Goal: Transaction & Acquisition: Purchase product/service

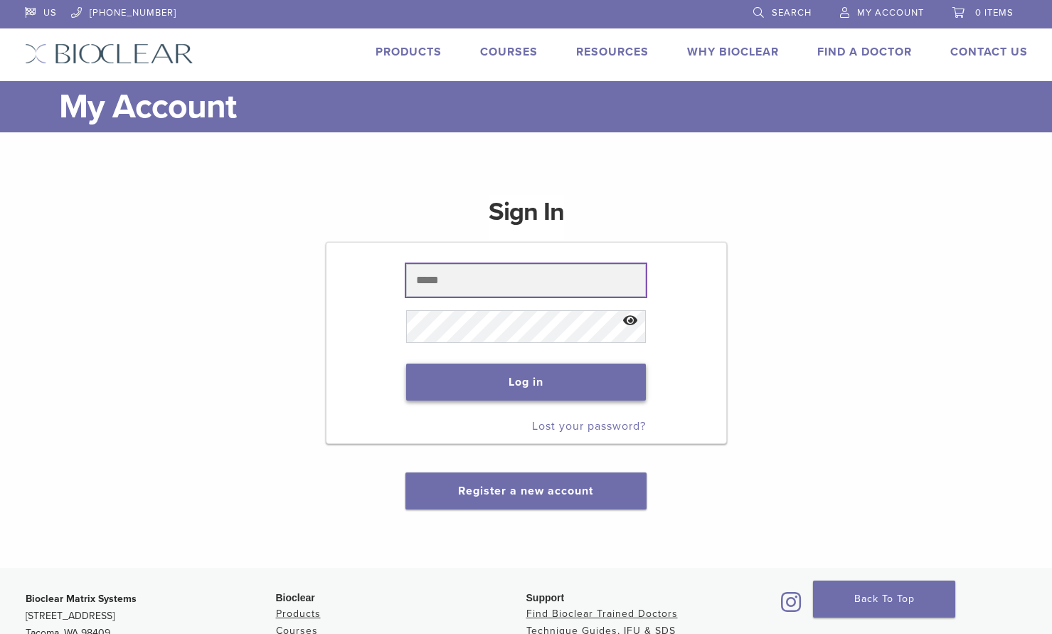
type input "**********"
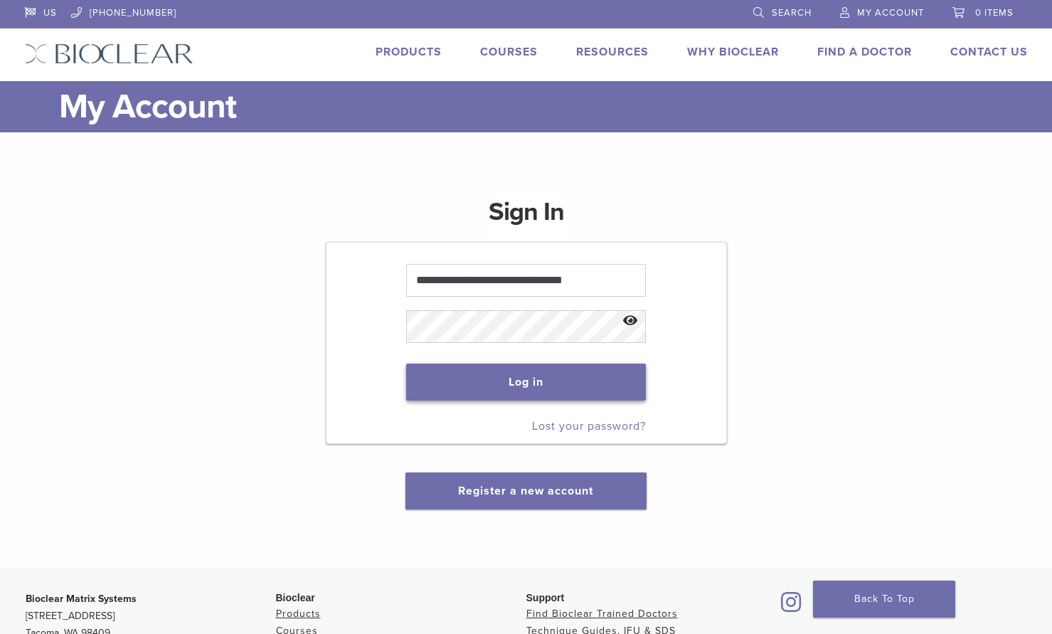
click at [525, 386] on button "Log in" at bounding box center [526, 382] width 240 height 37
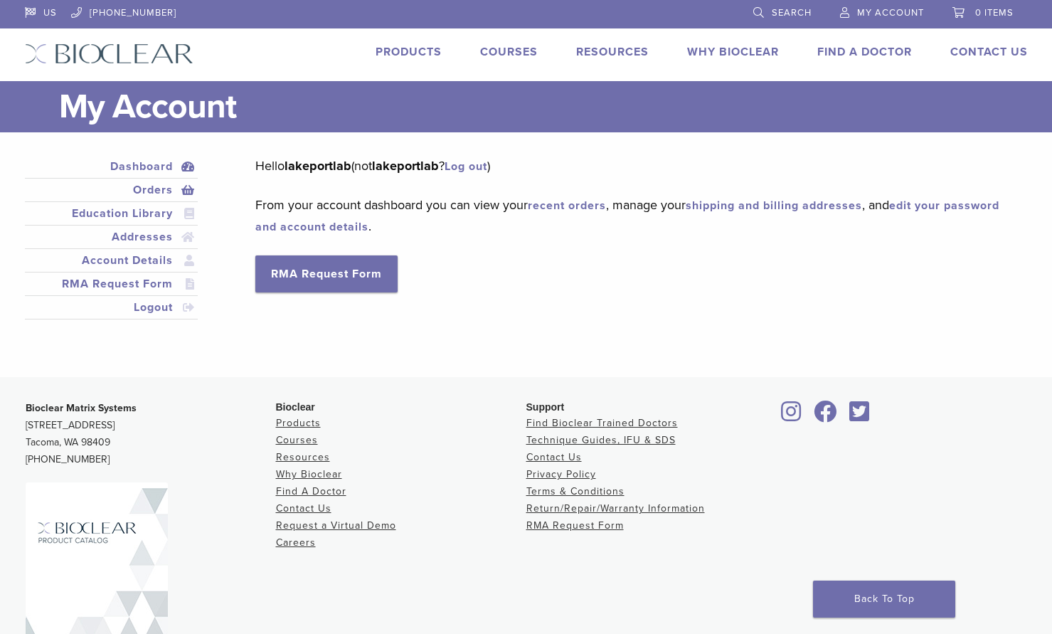
click at [149, 189] on link "Orders" at bounding box center [112, 189] width 168 height 17
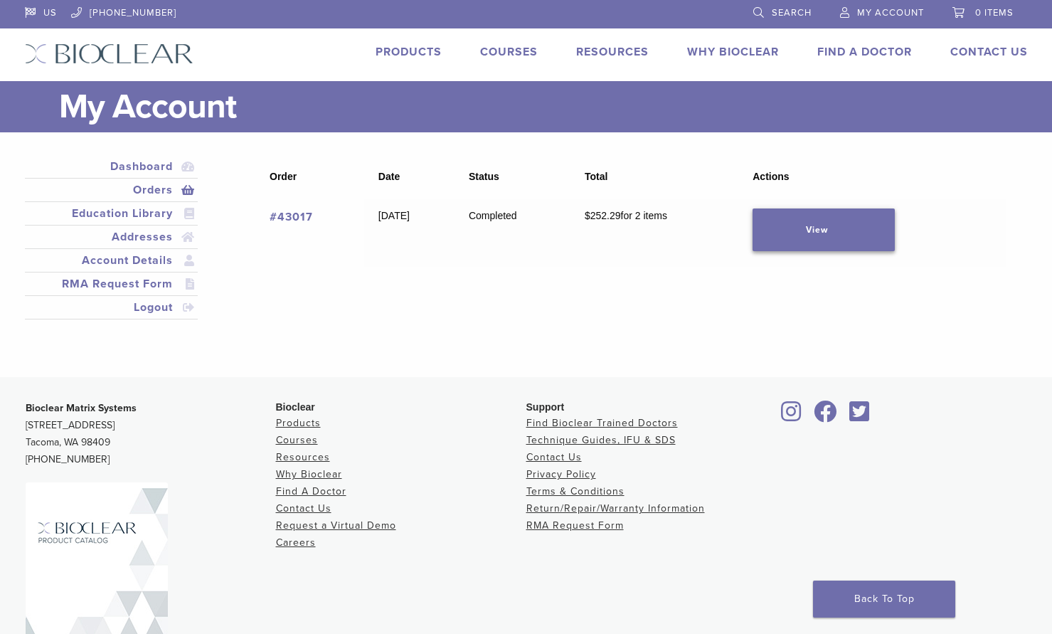
click at [844, 241] on link "View" at bounding box center [824, 229] width 142 height 43
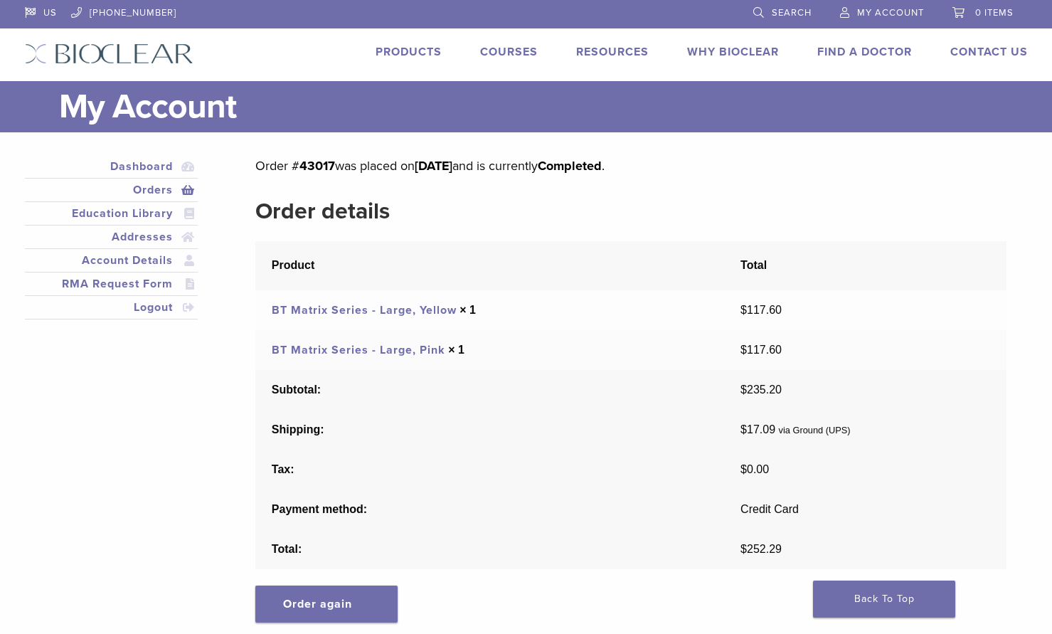
click at [378, 351] on link "BT Matrix Series - Large, Pink" at bounding box center [359, 350] width 174 height 14
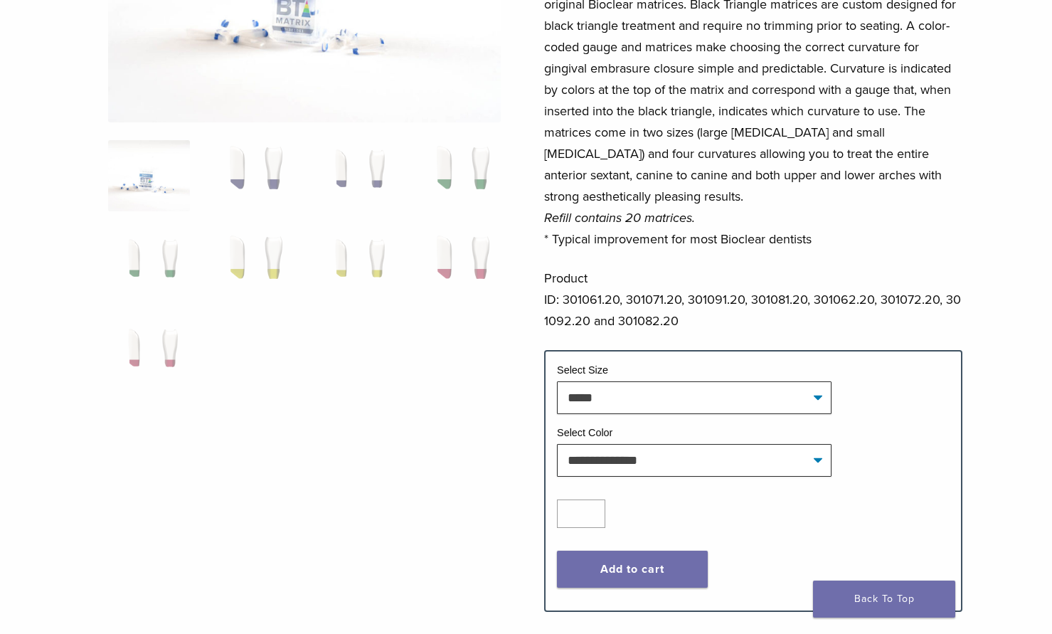
scroll to position [356, 0]
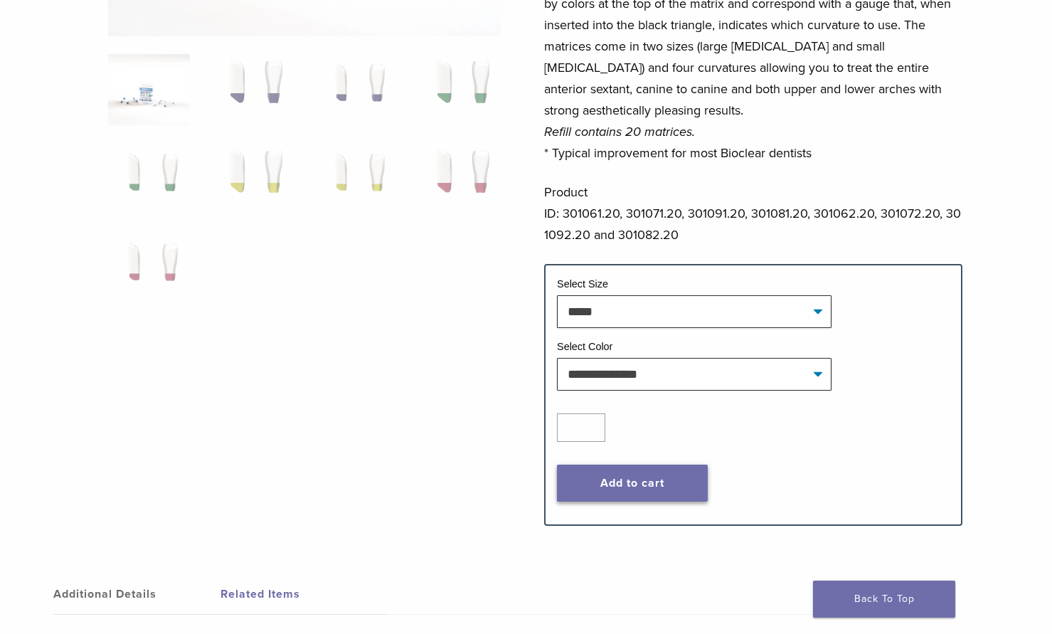
click at [649, 489] on button "Add to cart" at bounding box center [632, 483] width 151 height 37
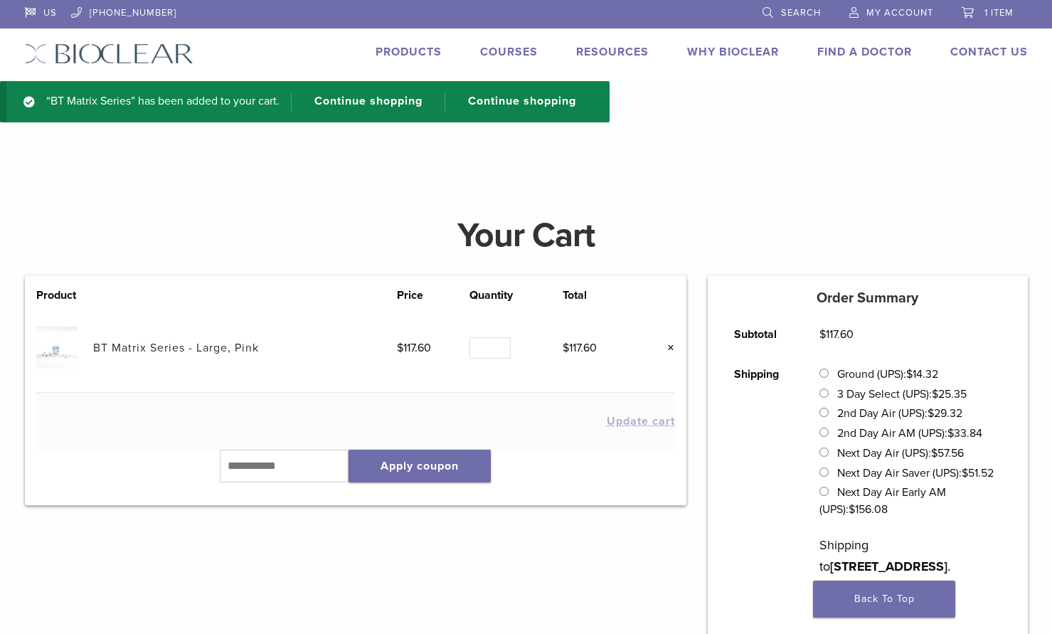
click at [352, 163] on h4 at bounding box center [526, 169] width 1052 height 34
